Goal: Use online tool/utility: Use online tool/utility

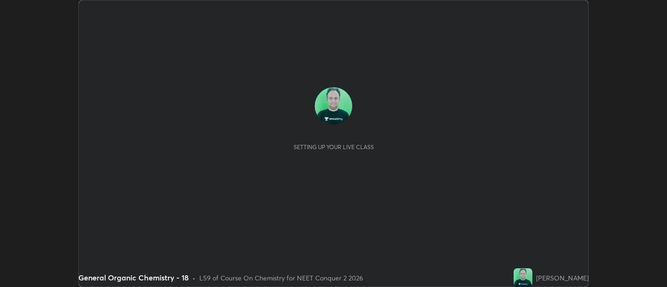
scroll to position [287, 667]
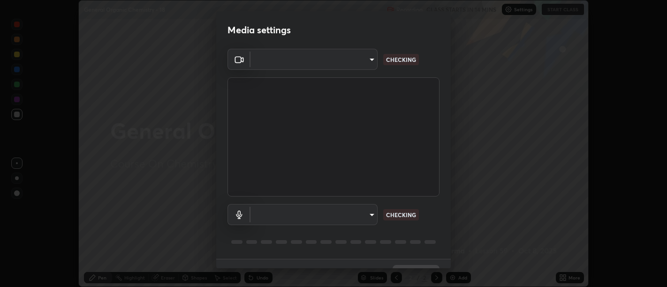
type input "d9b519daceb8a772394af6ea8e45353be5bbf62d8cb1cf3345c472de64055974"
click at [365, 215] on body "Erase all General Organic Chemistry - 18 Recording CLASS STARTS IN 14 MINS Sett…" at bounding box center [333, 143] width 667 height 287
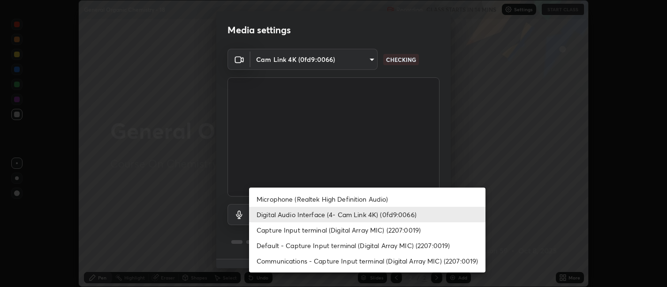
click at [599, 184] on div at bounding box center [333, 143] width 667 height 287
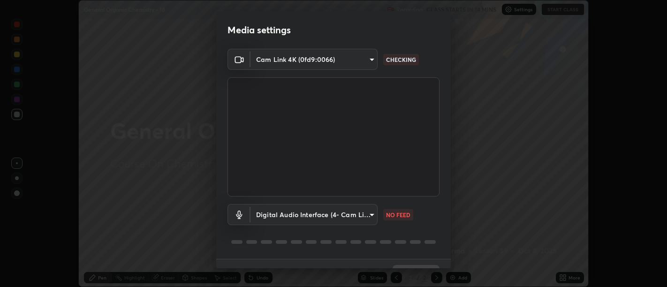
click at [370, 208] on body "Erase all General Organic Chemistry - 18 Recording CLASS STARTS IN 14 MINS Sett…" at bounding box center [333, 143] width 667 height 287
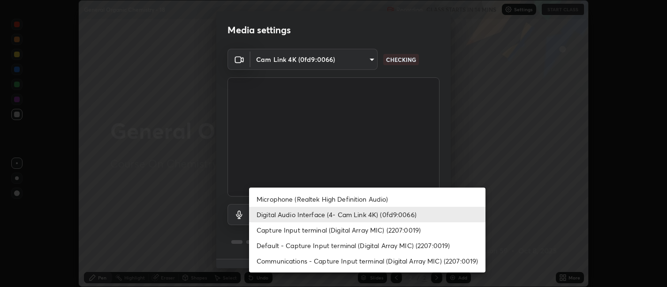
click at [304, 234] on li "Capture Input terminal (Digital Array MIC) (2207:0019)" at bounding box center [367, 229] width 237 height 15
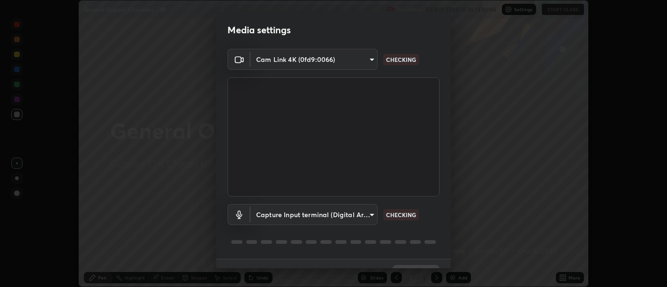
click at [295, 216] on body "Erase all General Organic Chemistry - 18 Recording CLASS STARTS IN 14 MINS Sett…" at bounding box center [333, 143] width 667 height 287
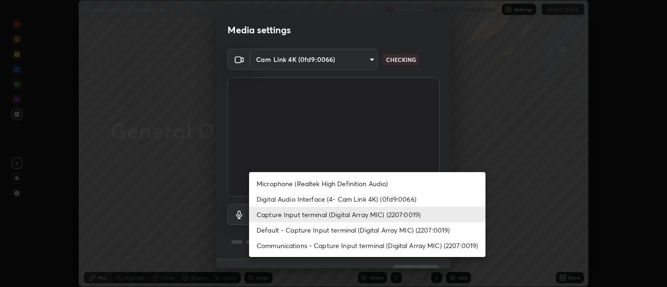
click at [291, 204] on li "Digital Audio Interface (4- Cam Link 4K) (0fd9:0066)" at bounding box center [367, 198] width 237 height 15
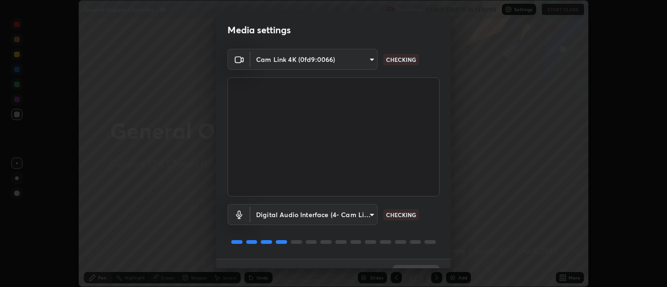
type input "58abe51d7fefdb17ba2419723d43872dcdd823d411622da55c3e9c12cc60ef35"
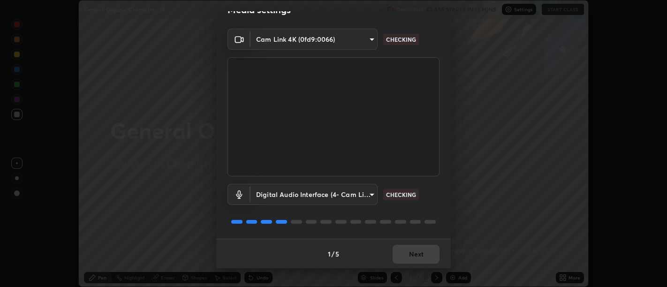
click at [367, 38] on body "Erase all General Organic Chemistry - 18 Recording CLASS STARTS IN 13 MINS Sett…" at bounding box center [333, 143] width 667 height 287
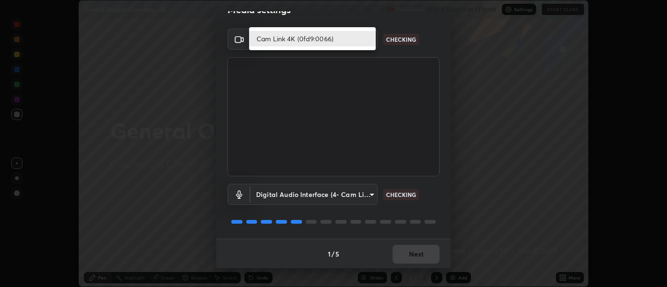
click at [348, 34] on li "Cam Link 4K (0fd9:0066)" at bounding box center [312, 38] width 127 height 15
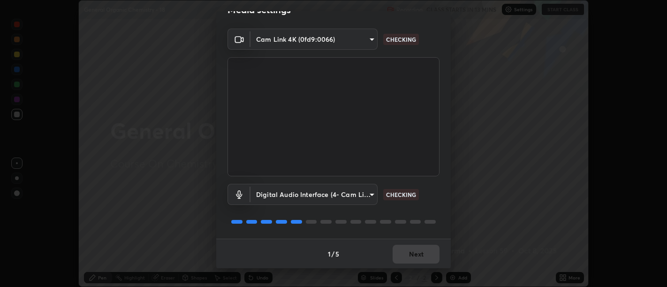
click at [366, 39] on body "Erase all General Organic Chemistry - 18 Recording CLASS STARTS IN 13 MINS Sett…" at bounding box center [333, 143] width 667 height 287
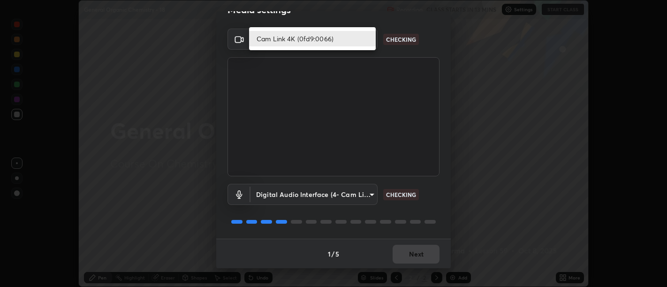
click at [358, 35] on li "Cam Link 4K (0fd9:0066)" at bounding box center [312, 38] width 127 height 15
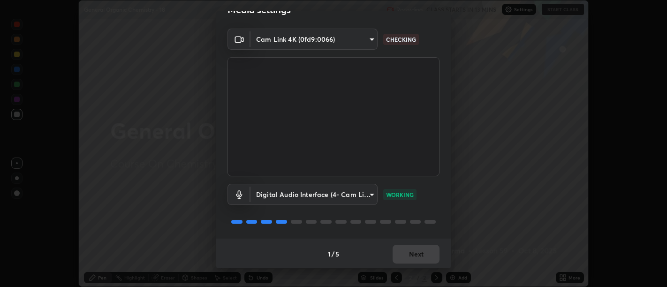
scroll to position [0, 0]
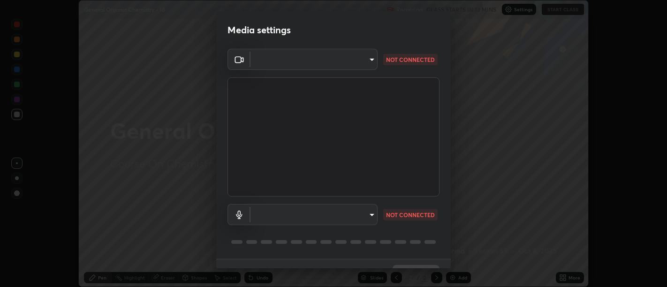
click at [367, 61] on body "Erase all General Organic Chemistry - 18 Recording CLASS STARTS IN 13 MINS Sett…" at bounding box center [333, 143] width 667 height 287
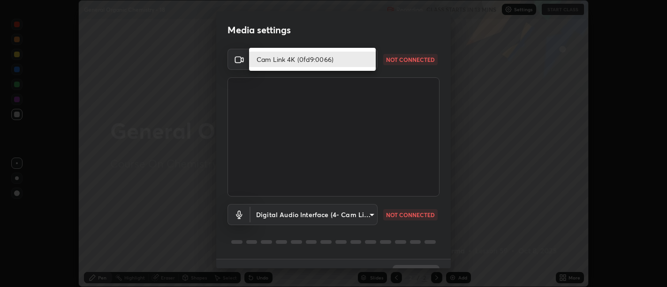
click at [365, 57] on li "Cam Link 4K (0fd9:0066)" at bounding box center [312, 59] width 127 height 15
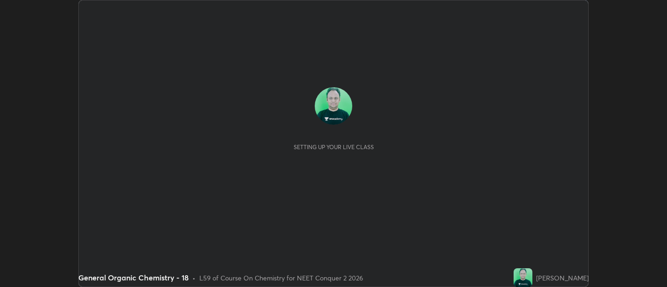
scroll to position [287, 667]
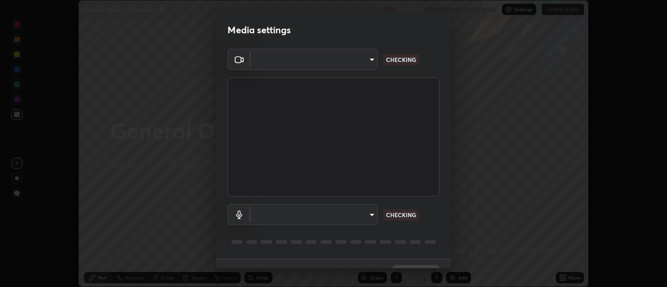
click at [369, 60] on body "Erase all General Organic Chemistry - 18 Recording CLASS STARTS IN 13 MINS Sett…" at bounding box center [333, 143] width 667 height 287
type input "d9b519daceb8a772394af6ea8e45353be5bbf62d8cb1cf3345c472de64055974"
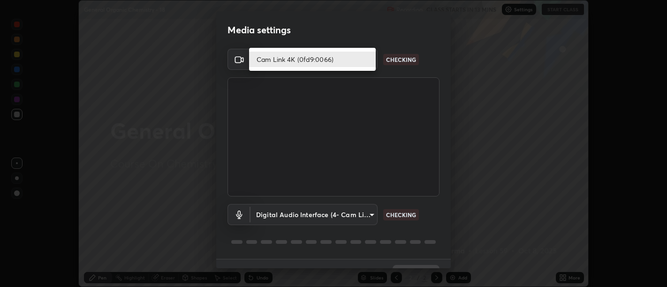
click at [362, 56] on li "Cam Link 4K (0fd9:0066)" at bounding box center [312, 59] width 127 height 15
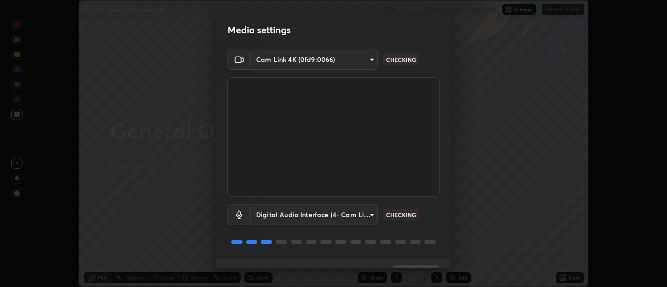
click at [366, 213] on body "Erase all General Organic Chemistry - 18 Recording CLASS STARTS IN 13 MINS Sett…" at bounding box center [333, 143] width 667 height 287
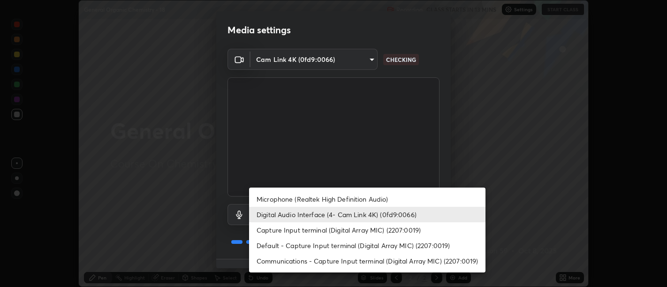
click at [378, 230] on li "Capture Input terminal (Digital Array MIC) (2207:0019)" at bounding box center [367, 229] width 237 height 15
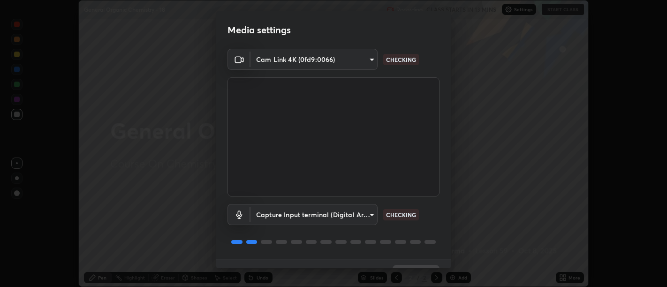
click at [373, 61] on body "Erase all General Organic Chemistry - 18 Recording CLASS STARTS IN 13 MINS Sett…" at bounding box center [333, 143] width 667 height 287
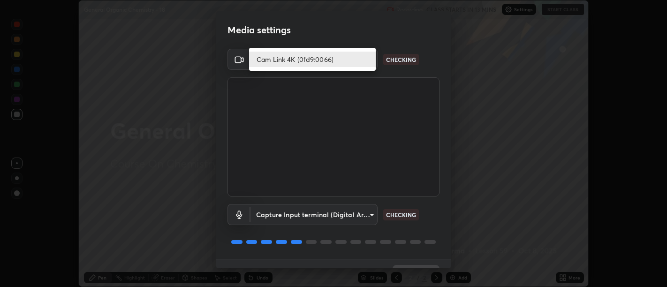
click at [360, 59] on li "Cam Link 4K (0fd9:0066)" at bounding box center [312, 59] width 127 height 15
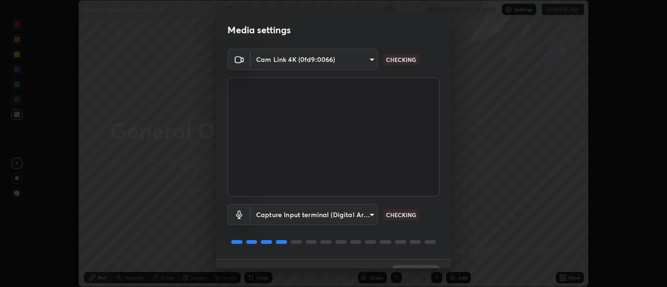
click at [268, 210] on body "Erase all General Organic Chemistry - 18 Recording CLASS STARTS IN 13 MINS Sett…" at bounding box center [333, 143] width 667 height 287
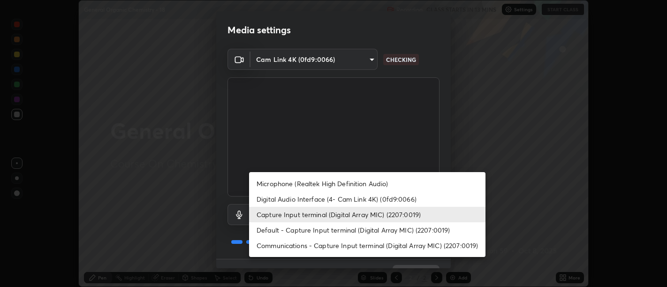
click at [267, 199] on li "Digital Audio Interface (4- Cam Link 4K) (0fd9:0066)" at bounding box center [367, 198] width 237 height 15
type input "58abe51d7fefdb17ba2419723d43872dcdd823d411622da55c3e9c12cc60ef35"
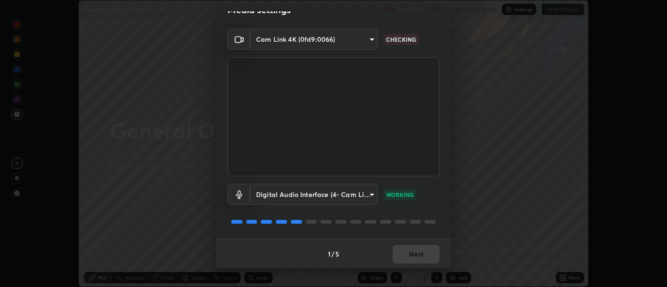
scroll to position [0, 0]
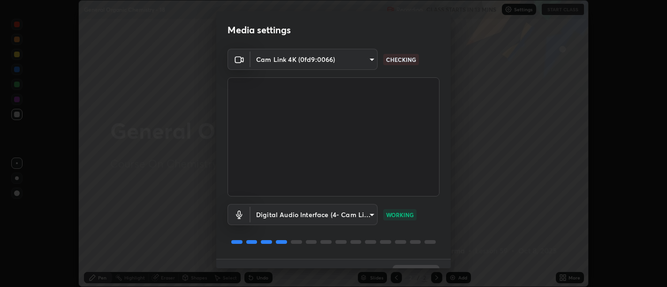
click at [372, 59] on body "Erase all General Organic Chemistry - 18 Recording CLASS STARTS IN 13 MINS Sett…" at bounding box center [333, 143] width 667 height 287
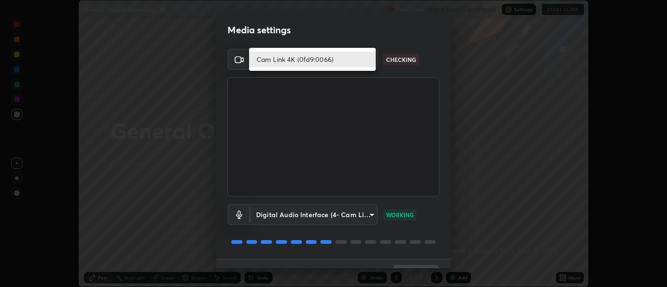
click at [358, 59] on li "Cam Link 4K (0fd9:0066)" at bounding box center [312, 59] width 127 height 15
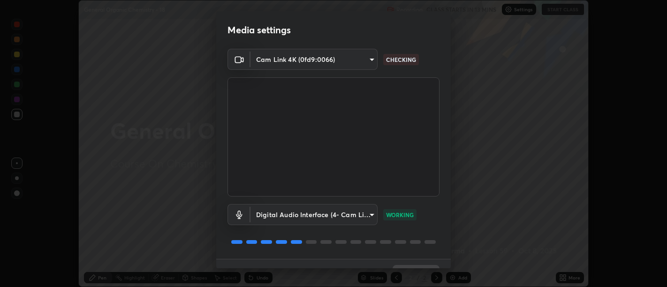
click at [367, 60] on body "Erase all General Organic Chemistry - 18 Recording CLASS STARTS IN 13 MINS Sett…" at bounding box center [333, 143] width 667 height 287
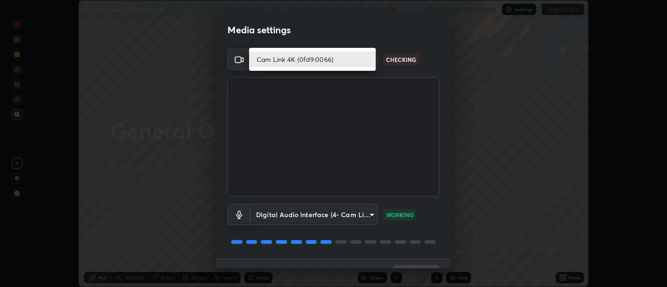
click at [365, 58] on li "Cam Link 4K (0fd9:0066)" at bounding box center [312, 59] width 127 height 15
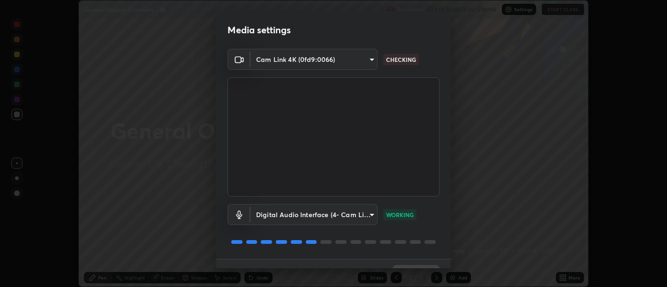
click at [408, 160] on video at bounding box center [334, 136] width 212 height 119
click at [412, 156] on video at bounding box center [334, 136] width 212 height 119
click at [412, 154] on video at bounding box center [334, 136] width 212 height 119
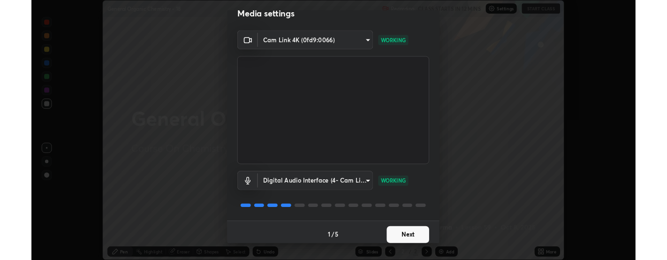
scroll to position [8, 0]
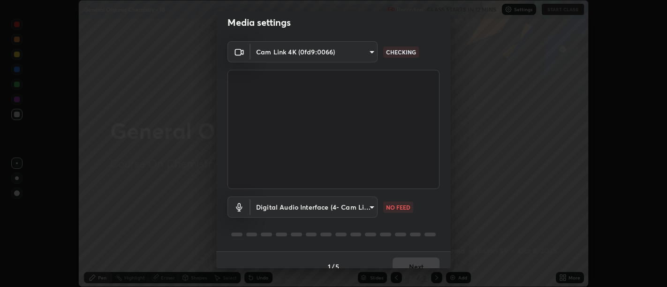
click at [49, 138] on div "Media settings Cam Link 4K (0fd9:0066) d9b519daceb8a772394af6ea8e45353be5bbf62d…" at bounding box center [333, 143] width 667 height 287
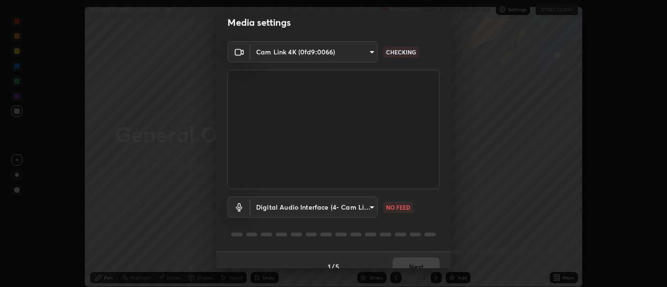
scroll to position [46669, 46262]
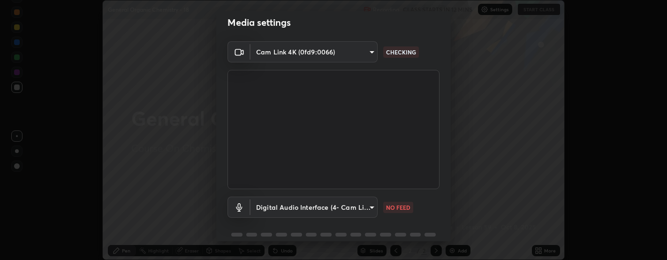
click at [365, 53] on body "Erase all General Organic Chemistry - 18 Recording CLASS STARTS IN 12 MINS Sett…" at bounding box center [333, 130] width 667 height 260
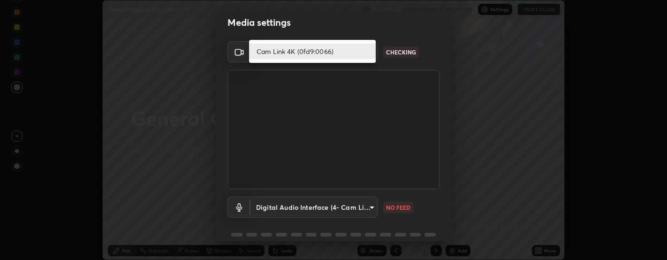
click at [342, 49] on li "Cam Link 4K (0fd9:0066)" at bounding box center [312, 51] width 127 height 15
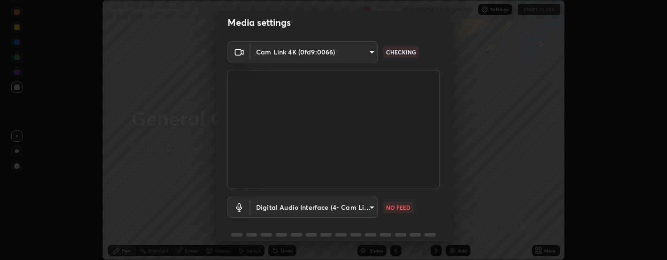
click at [356, 53] on body "Erase all General Organic Chemistry - 18 Recording CLASS STARTS IN 12 MINS Sett…" at bounding box center [333, 130] width 667 height 260
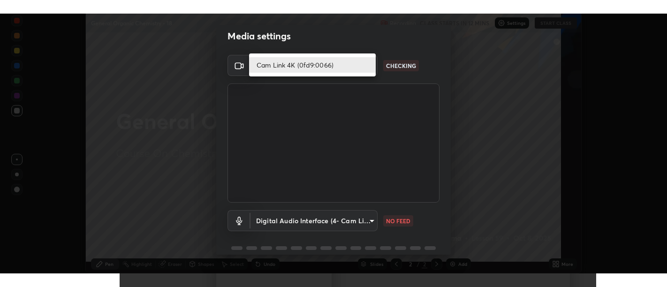
scroll to position [287, 667]
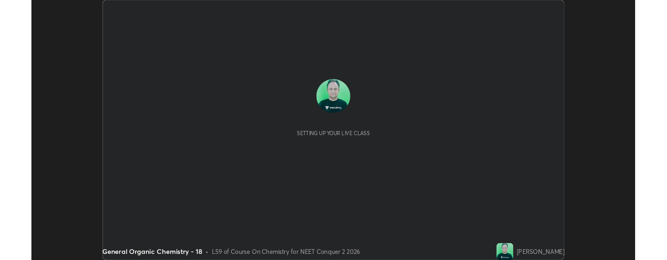
scroll to position [287, 667]
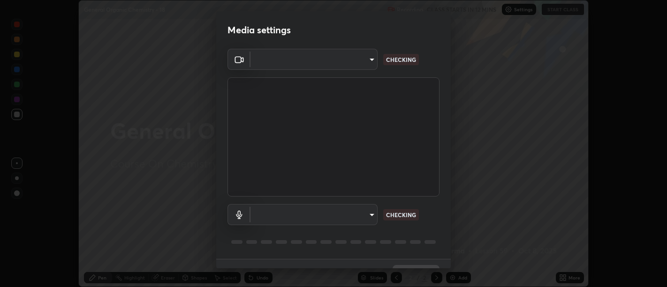
type input "d9b519daceb8a772394af6ea8e45353be5bbf62d8cb1cf3345c472de64055974"
click at [368, 56] on body "Erase all General Organic Chemistry - 18 Recording CLASS STARTS IN 12 MINS Sett…" at bounding box center [333, 143] width 667 height 287
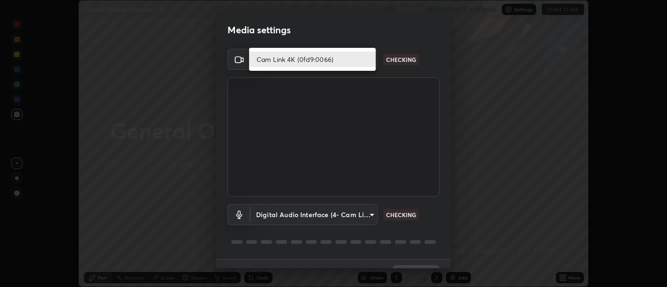
click at [347, 61] on li "Cam Link 4K (0fd9:0066)" at bounding box center [312, 59] width 127 height 15
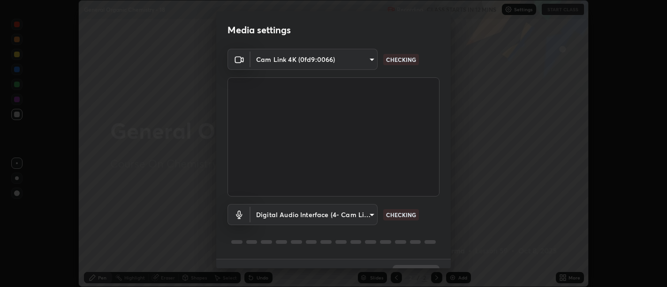
click at [369, 61] on body "Erase all General Organic Chemistry - 18 Recording CLASS STARTS IN 12 MINS Sett…" at bounding box center [333, 143] width 667 height 287
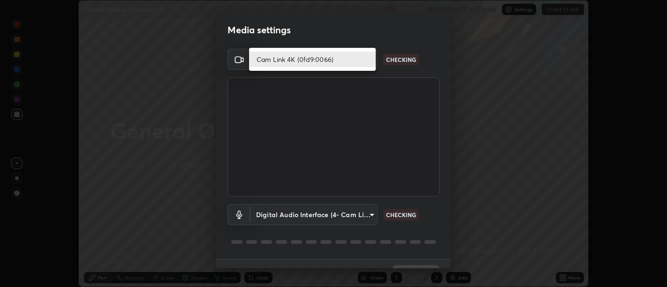
click at [348, 57] on li "Cam Link 4K (0fd9:0066)" at bounding box center [312, 59] width 127 height 15
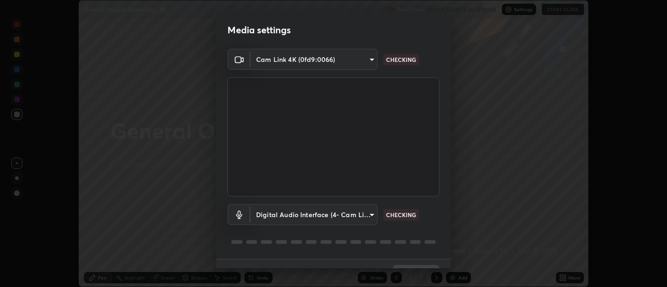
click at [348, 214] on body "Erase all General Organic Chemistry - 18 Recording CLASS STARTS IN 12 MINS Sett…" at bounding box center [333, 143] width 667 height 287
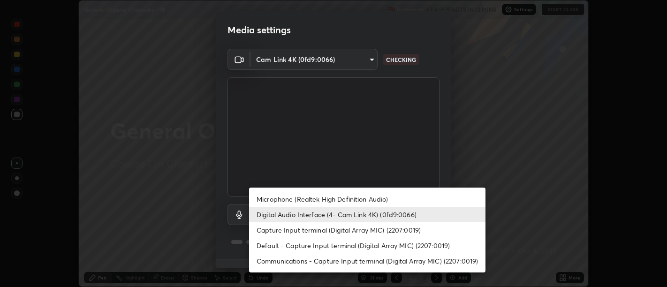
click at [361, 240] on li "Default - Capture Input terminal (Digital Array MIC) (2207:0019)" at bounding box center [367, 245] width 237 height 15
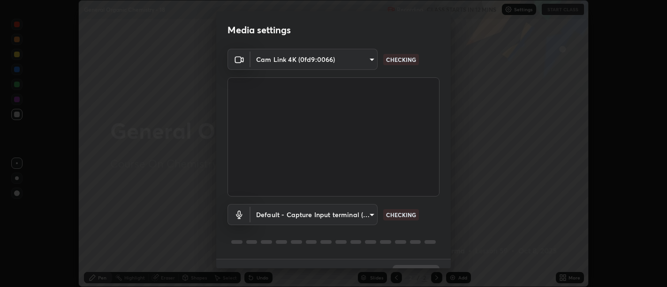
click at [356, 216] on body "Erase all General Organic Chemistry - 18 Recording CLASS STARTS IN 12 MINS Sett…" at bounding box center [333, 143] width 667 height 287
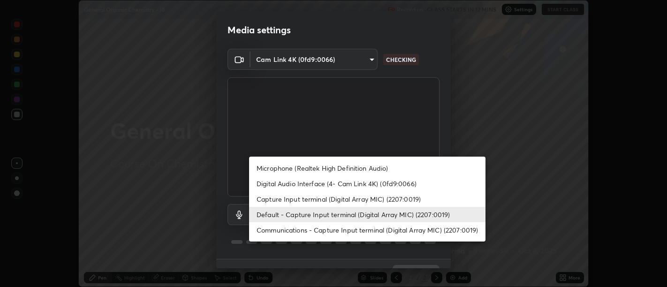
click at [373, 196] on li "Capture Input terminal (Digital Array MIC) (2207:0019)" at bounding box center [367, 198] width 237 height 15
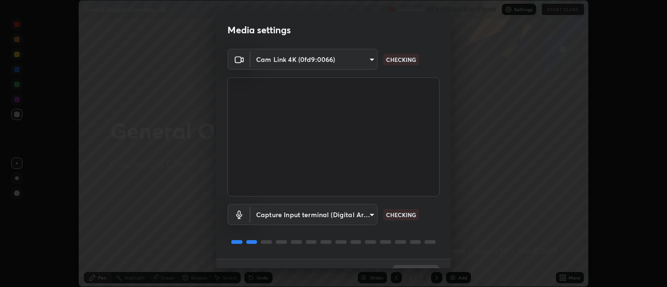
type input "42b879b2050c216ba535397f2b1152c408a7cebcbdd0d992e3bbb8bc5aac792f"
click at [359, 59] on body "Erase all General Organic Chemistry - 18 Recording CLASS STARTS IN 11 MINS Sett…" at bounding box center [333, 143] width 667 height 287
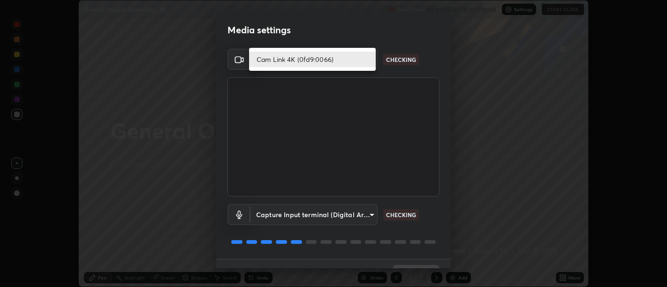
click at [346, 57] on li "Cam Link 4K (0fd9:0066)" at bounding box center [312, 59] width 127 height 15
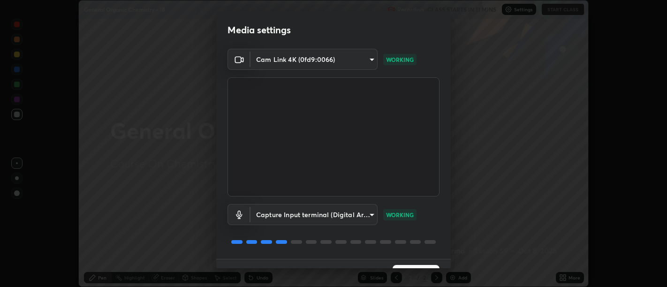
click at [43, 39] on div "Media settings Cam Link 4K (0fd9:0066) d9b519daceb8a772394af6ea8e45353be5bbf62d…" at bounding box center [333, 143] width 667 height 287
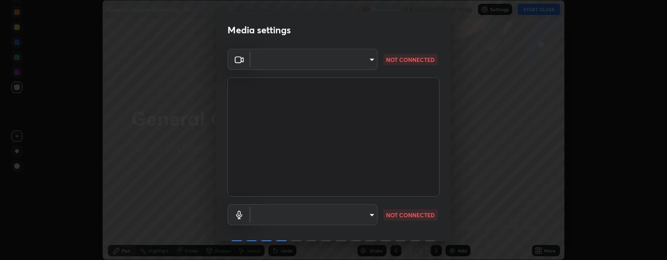
scroll to position [46669, 46262]
click at [297, 59] on body "Erase all General Organic Chemistry - 18 Recording CLASS STARTS IN 10 MINS Sett…" at bounding box center [333, 130] width 667 height 260
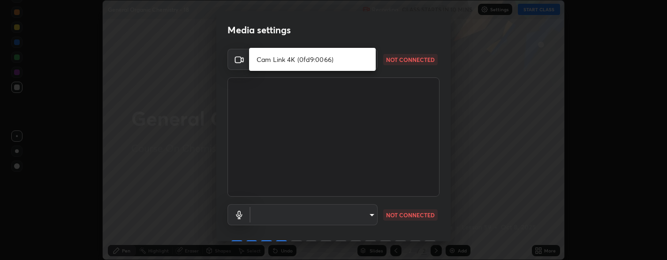
click at [306, 56] on li "Cam Link 4K (0fd9:0066)" at bounding box center [312, 59] width 127 height 15
type input "cc1c5ffec86a596381006199e1910d4b869d20cb290f67f1845c5c2ea977979c"
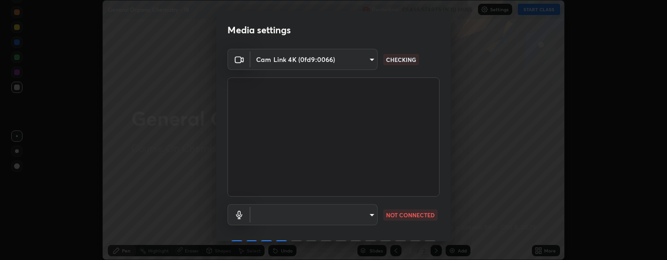
click at [313, 217] on body "Erase all General Organic Chemistry - 18 Recording CLASS STARTS IN 10 MINS Sett…" at bounding box center [333, 130] width 667 height 260
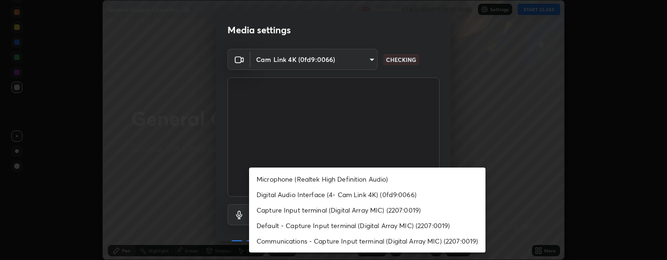
click at [344, 192] on li "Digital Audio Interface (4- Cam Link 4K) (0fd9:0066)" at bounding box center [367, 194] width 237 height 15
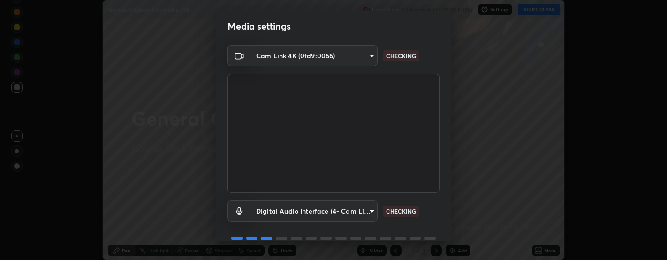
scroll to position [0, 0]
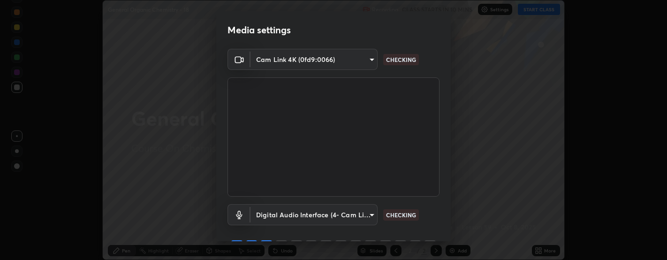
click at [371, 59] on body "Erase all General Organic Chemistry - 18 Recording CLASS STARTS IN 10 MINS Sett…" at bounding box center [333, 130] width 667 height 260
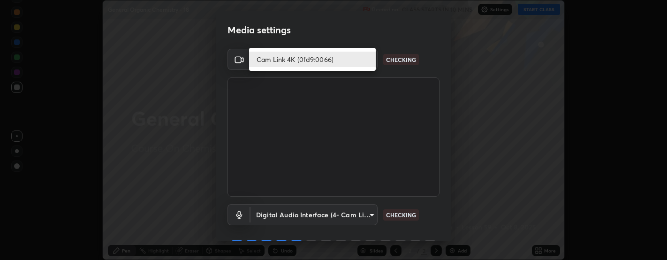
click at [341, 56] on li "Cam Link 4K (0fd9:0066)" at bounding box center [312, 59] width 127 height 15
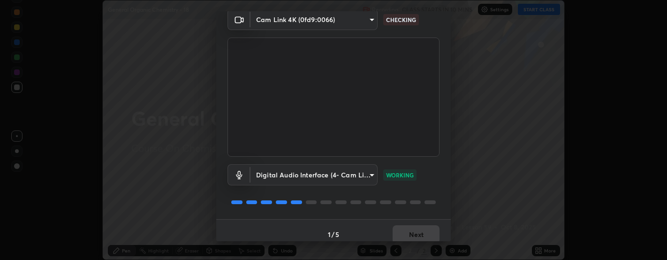
scroll to position [40, 0]
click at [368, 174] on body "Erase all General Organic Chemistry - 18 Recording CLASS STARTS IN 10 MINS Sett…" at bounding box center [333, 130] width 667 height 260
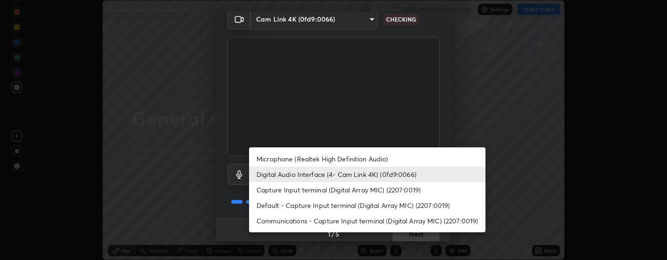
click at [366, 158] on li "Microphone (Realtek High Definition Audio)" at bounding box center [367, 158] width 237 height 15
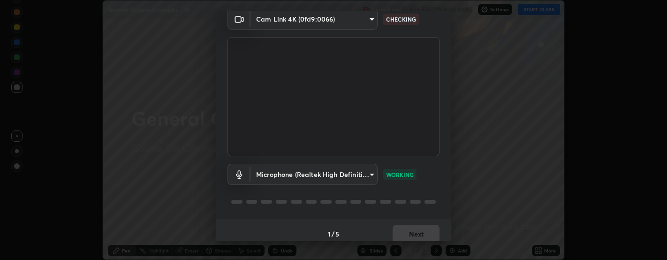
click at [372, 176] on body "Erase all General Organic Chemistry - 18 Recording CLASS STARTS IN 10 MINS Sett…" at bounding box center [333, 130] width 667 height 260
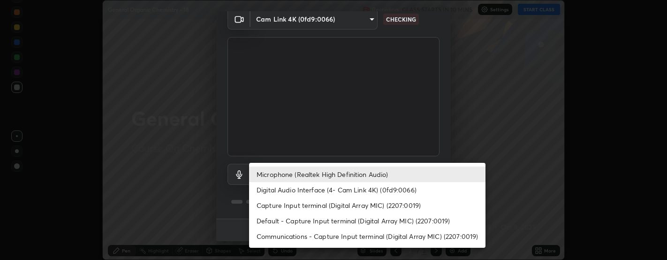
click at [371, 188] on li "Digital Audio Interface (4- Cam Link 4K) (0fd9:0066)" at bounding box center [367, 189] width 237 height 15
type input "148e2d356d0d8cdd7c73c7cd632ae94e4b7b810e16139ac17aac44123d185020"
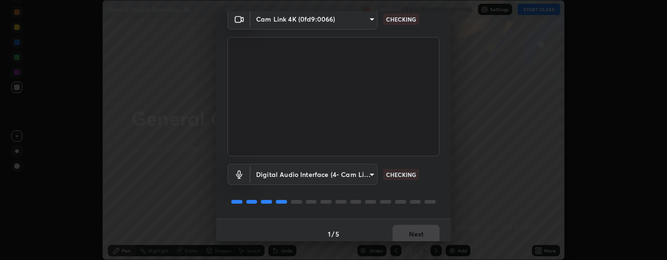
scroll to position [30, 0]
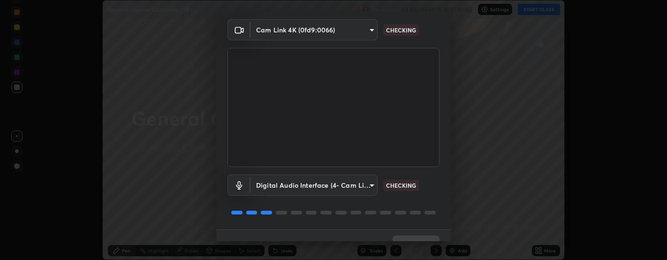
click at [369, 32] on body "Erase all General Organic Chemistry - 18 Recording CLASS STARTS IN 10 MINS Sett…" at bounding box center [333, 130] width 667 height 260
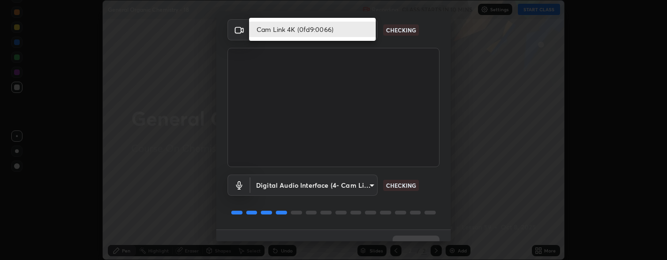
click at [351, 31] on li "Cam Link 4K (0fd9:0066)" at bounding box center [312, 29] width 127 height 15
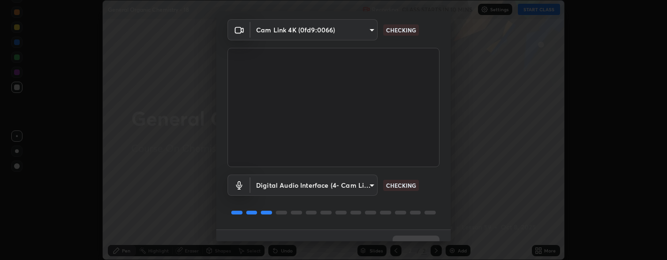
click at [360, 28] on body "Erase all General Organic Chemistry - 18 Recording CLASS STARTS IN 10 MINS Sett…" at bounding box center [333, 130] width 667 height 260
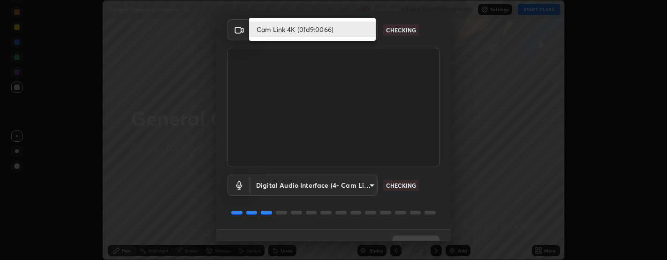
click at [344, 27] on li "Cam Link 4K (0fd9:0066)" at bounding box center [312, 29] width 127 height 15
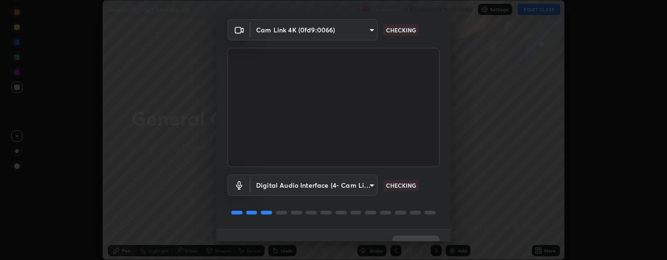
click at [343, 27] on li "Cam Link 4K (0fd9:0066)" at bounding box center [296, 29] width 95 height 9
click at [345, 27] on body "Erase all General Organic Chemistry - 18 Recording CLASS STARTS IN 10 MINS Sett…" at bounding box center [333, 130] width 667 height 260
click at [344, 26] on li "Cam Link 4K (0fd9:0066)" at bounding box center [296, 29] width 95 height 9
click at [345, 27] on body "Erase all General Organic Chemistry - 18 Recording CLASS STARTS IN 10 MINS Sett…" at bounding box center [333, 130] width 667 height 260
click at [344, 27] on li "Cam Link 4K (0fd9:0066)" at bounding box center [296, 29] width 95 height 9
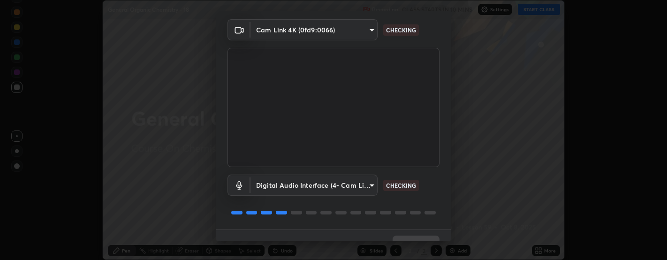
click at [345, 28] on body "Erase all General Organic Chemistry - 18 Recording CLASS STARTS IN 10 MINS Sett…" at bounding box center [333, 130] width 667 height 260
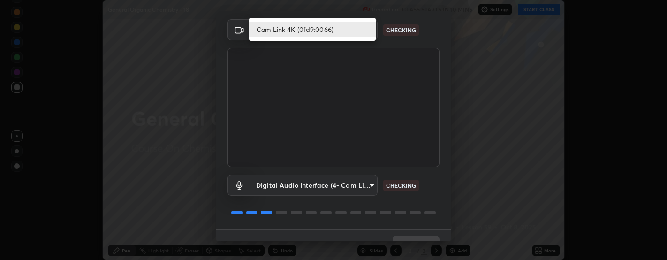
click at [346, 28] on li "Cam Link 4K (0fd9:0066)" at bounding box center [312, 29] width 127 height 15
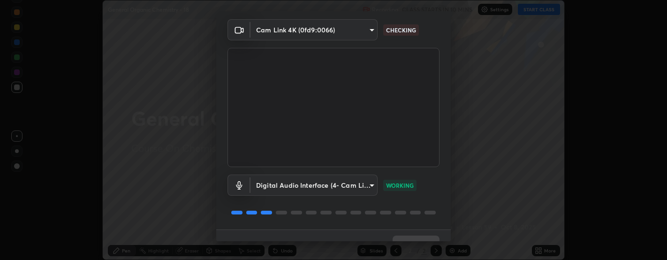
click at [368, 31] on body "Erase all General Organic Chemistry - 18 Recording CLASS STARTS IN 10 MINS Sett…" at bounding box center [333, 130] width 667 height 260
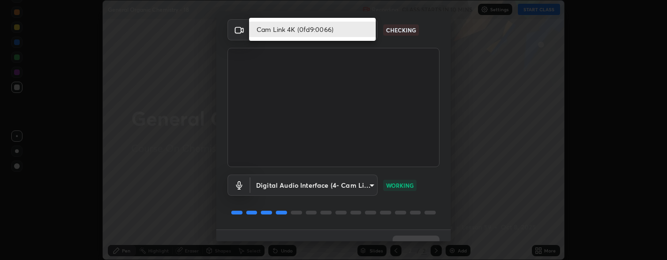
click at [361, 31] on li "Cam Link 4K (0fd9:0066)" at bounding box center [312, 29] width 127 height 15
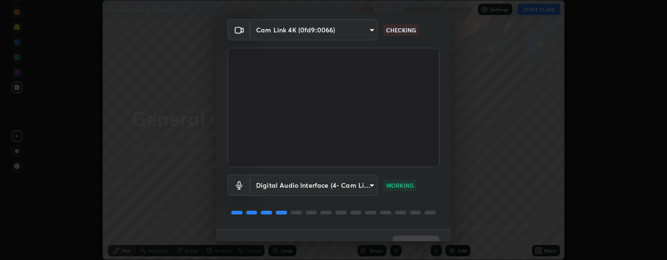
click at [92, 38] on div "Media settings Cam Link 4K (0fd9:0066) cc1c5ffec86a596381006199e1910d4b869d20cb…" at bounding box center [333, 130] width 667 height 260
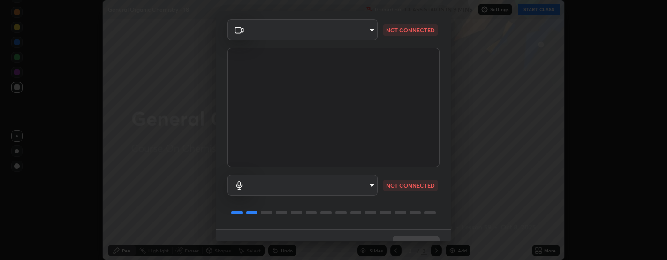
click at [370, 30] on body "Erase all General Organic Chemistry - 18 Recording CLASS STARTS IN 9 MINS Setti…" at bounding box center [333, 130] width 667 height 260
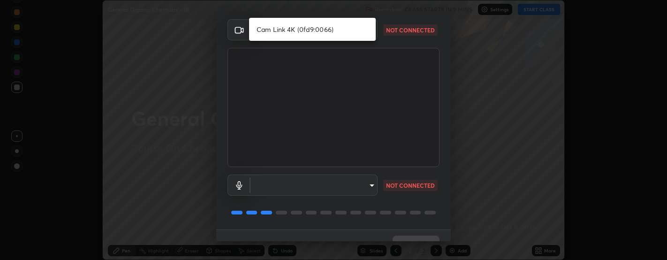
click at [356, 29] on li "Cam Link 4K (0fd9:0066)" at bounding box center [312, 29] width 127 height 15
type input "5a9c64065a3e29c9c31a6b7a9ff9e817031cb4c5c4c854802c7367245204b345"
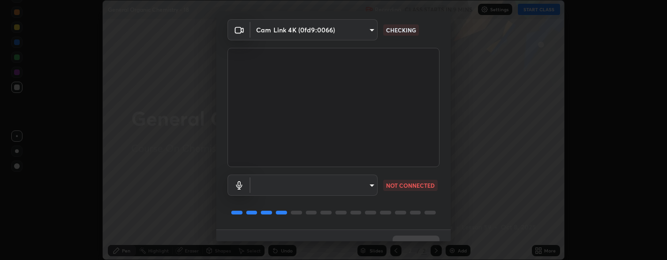
click at [367, 186] on body "Erase all General Organic Chemistry - 18 Recording CLASS STARTS IN 9 MINS Setti…" at bounding box center [333, 130] width 667 height 260
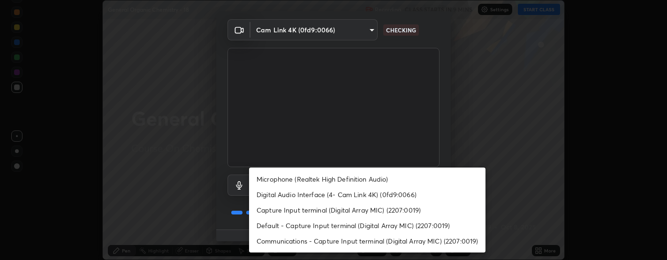
click at [349, 194] on li "Digital Audio Interface (4- Cam Link 4K) (0fd9:0066)" at bounding box center [367, 194] width 237 height 15
type input "d0ee5f3f7790e39fe9c24bf525e68a1693f1d2dabf2fd60fb67e49e23b421a8e"
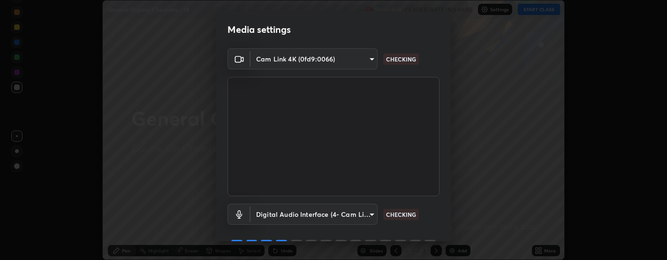
scroll to position [0, 0]
click at [368, 61] on body "Erase all General Organic Chemistry - 18 Recording CLASS STARTS IN 9 MINS Setti…" at bounding box center [333, 130] width 667 height 260
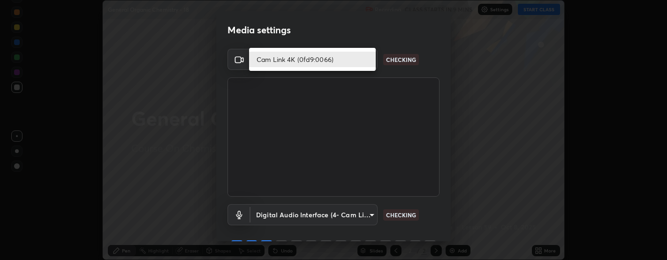
click at [352, 60] on li "Cam Link 4K (0fd9:0066)" at bounding box center [312, 59] width 127 height 15
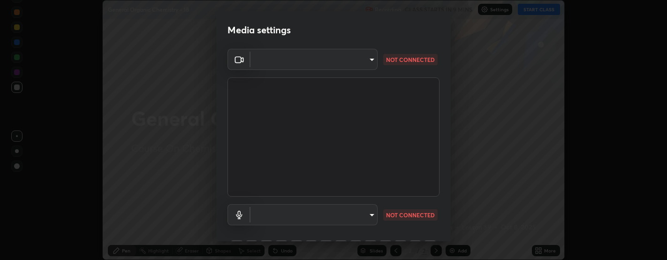
click at [371, 57] on body "Erase all General Organic Chemistry - 18 Recording CLASS STARTS IN 9 MINS Setti…" at bounding box center [333, 130] width 667 height 260
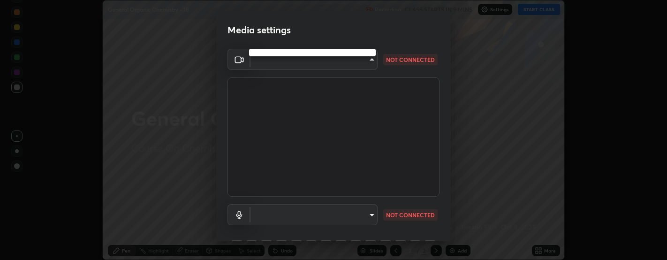
click at [368, 60] on div at bounding box center [333, 130] width 667 height 260
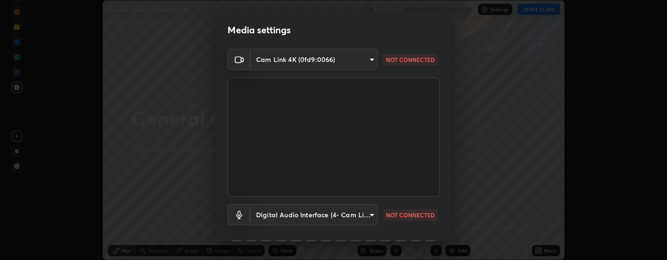
click at [350, 57] on body "Erase all General Organic Chemistry - 18 Recording CLASS STARTS IN 9 MINS Setti…" at bounding box center [333, 130] width 667 height 260
